Goal: Transaction & Acquisition: Purchase product/service

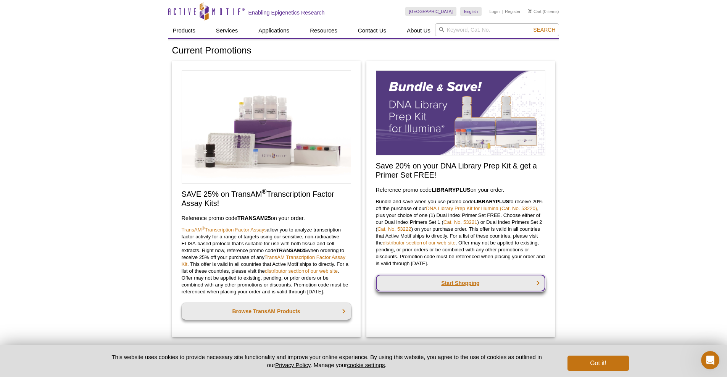
click at [465, 283] on link "Start Shopping" at bounding box center [461, 282] width 170 height 17
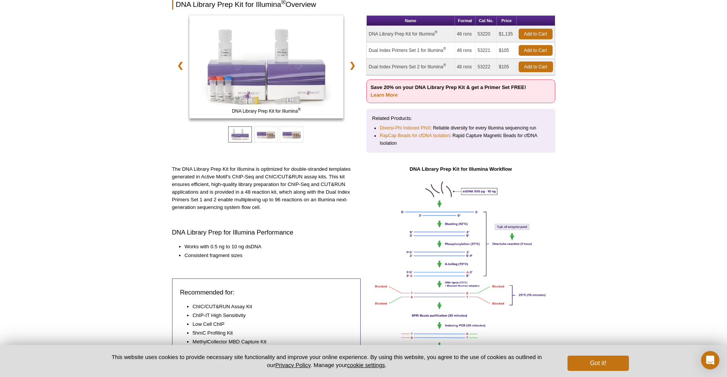
scroll to position [258, 0]
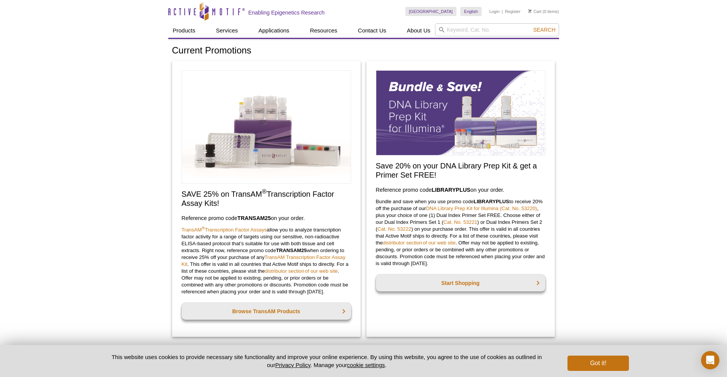
drag, startPoint x: 459, startPoint y: 260, endPoint x: 372, endPoint y: 183, distance: 116.3
click at [372, 183] on div "Save 20% on your DNA Library Prep Kit & get a Primer Set FREE! Reference promo …" at bounding box center [460, 199] width 189 height 276
click at [408, 207] on p "Bundle and save when you use promo code  LIBRARYPLUS  to receive 20% off the pu…" at bounding box center [461, 232] width 170 height 69
click at [597, 363] on button "Got it!" at bounding box center [598, 362] width 61 height 15
